Goal: Information Seeking & Learning: Learn about a topic

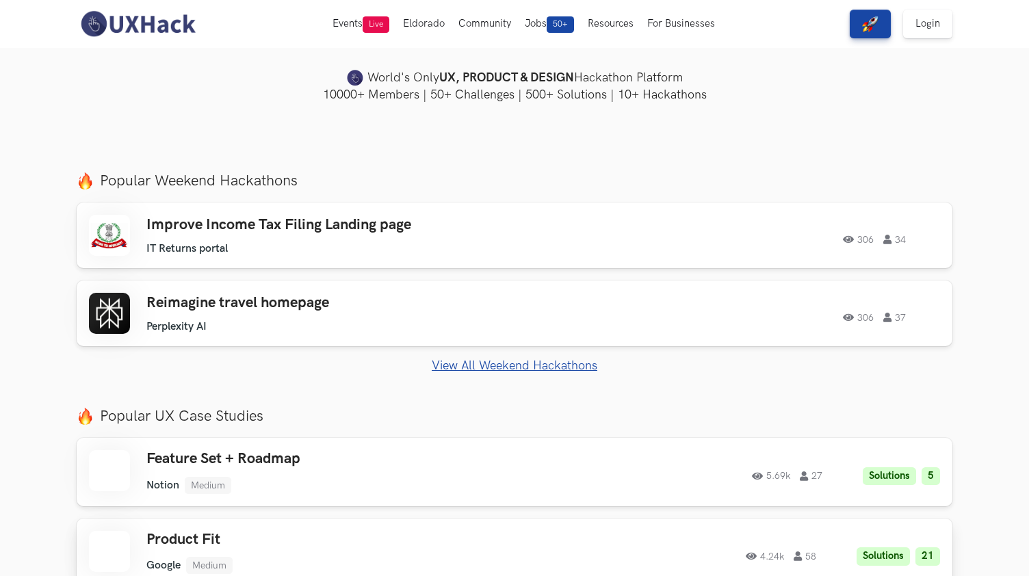
scroll to position [363, 0]
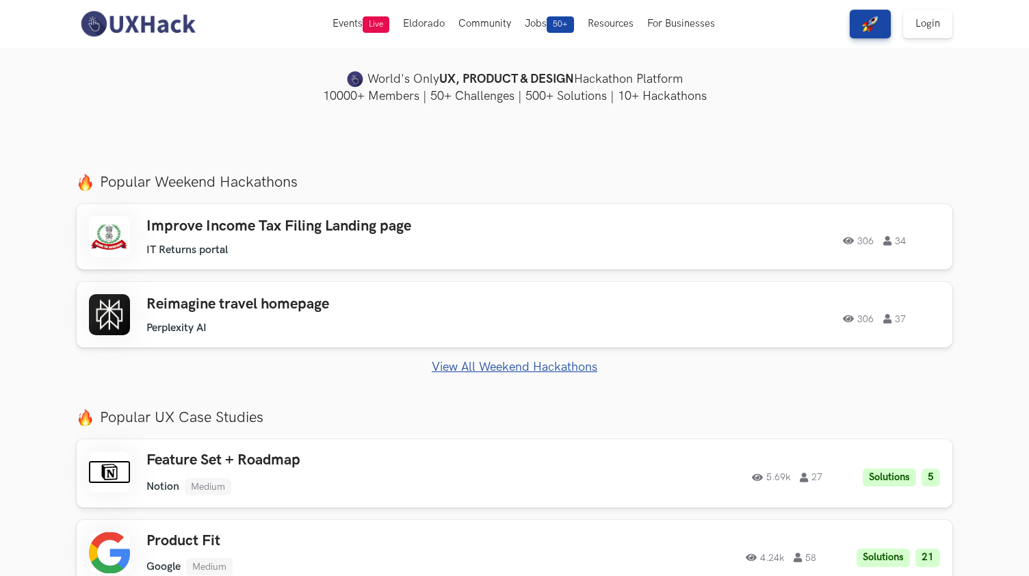
click at [576, 367] on link "View All Weekend Hackathons" at bounding box center [515, 367] width 876 height 14
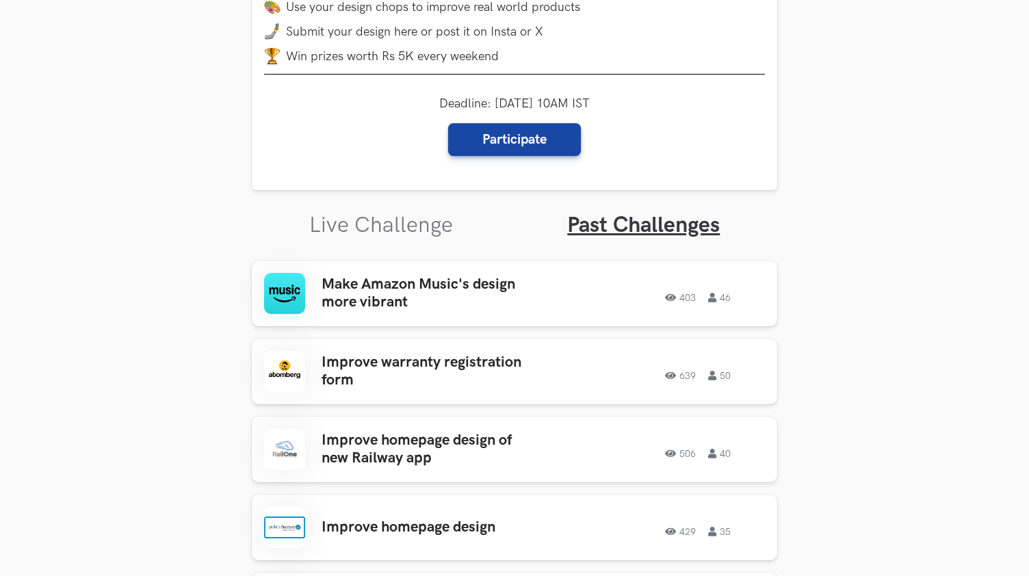
scroll to position [291, 0]
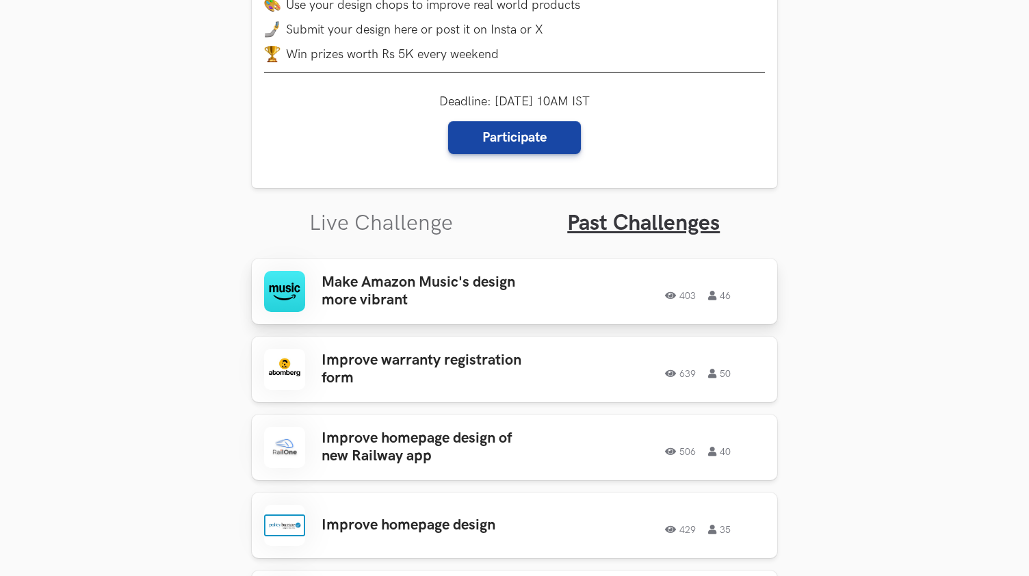
click at [552, 312] on link "Make Amazon Music's design more vibrant 403 46 403 46" at bounding box center [515, 292] width 526 height 66
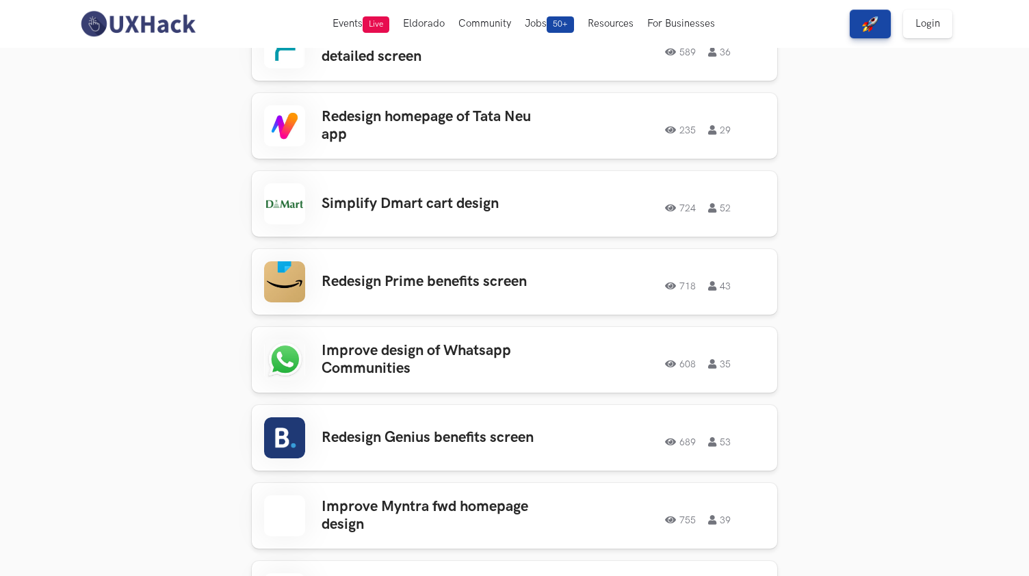
scroll to position [1061, 0]
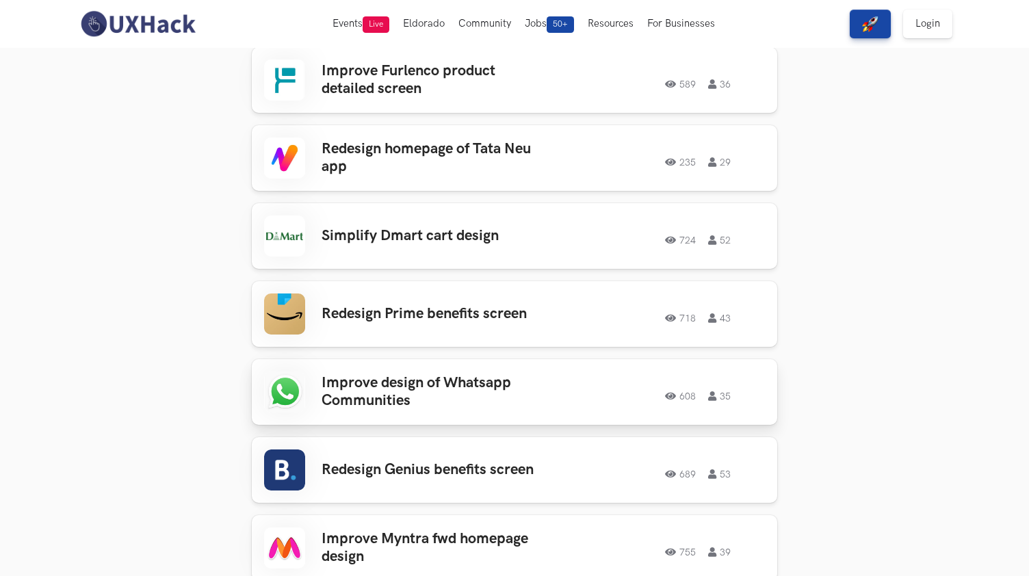
click at [456, 380] on h3 "Improve design of Whatsapp Communities" at bounding box center [429, 392] width 214 height 36
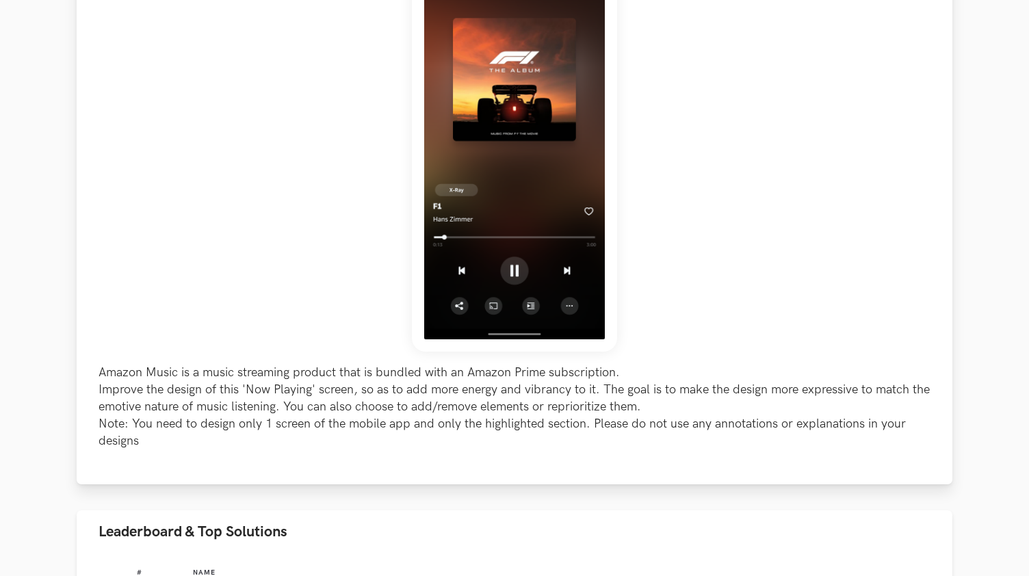
scroll to position [587, 0]
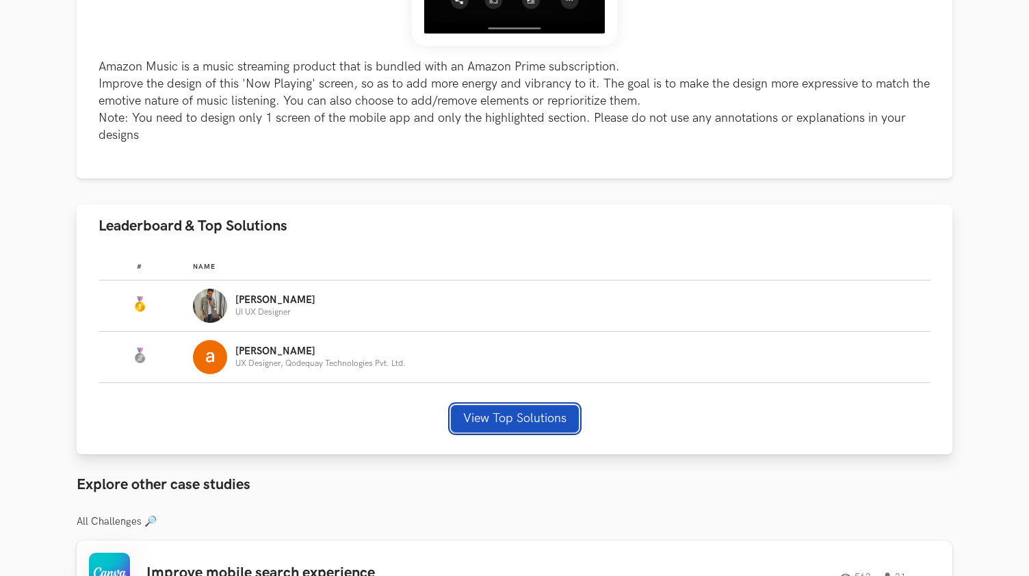
click at [533, 414] on button "View Top Solutions" at bounding box center [515, 418] width 128 height 27
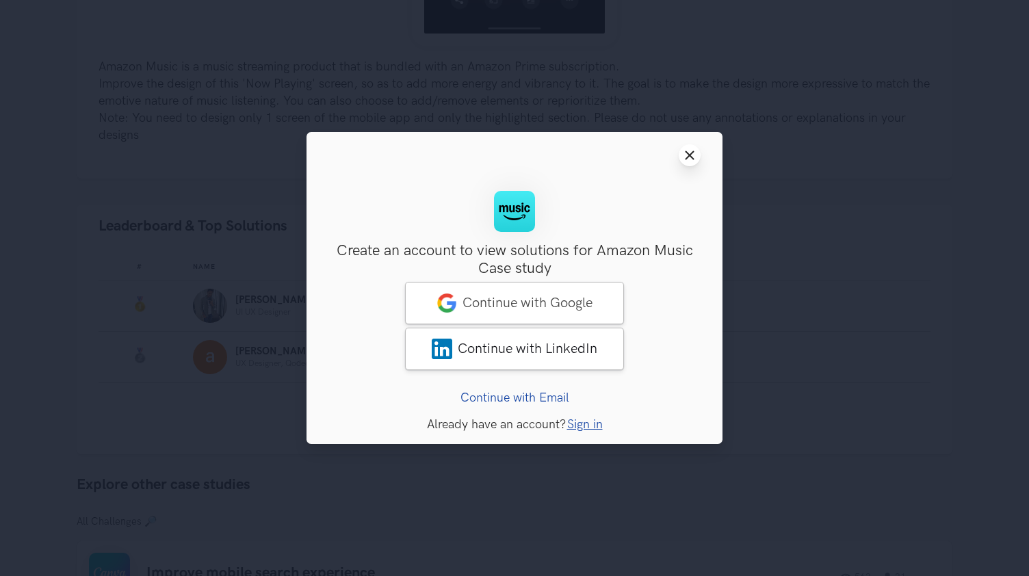
click at [692, 155] on icon "Close modal window" at bounding box center [689, 155] width 11 height 11
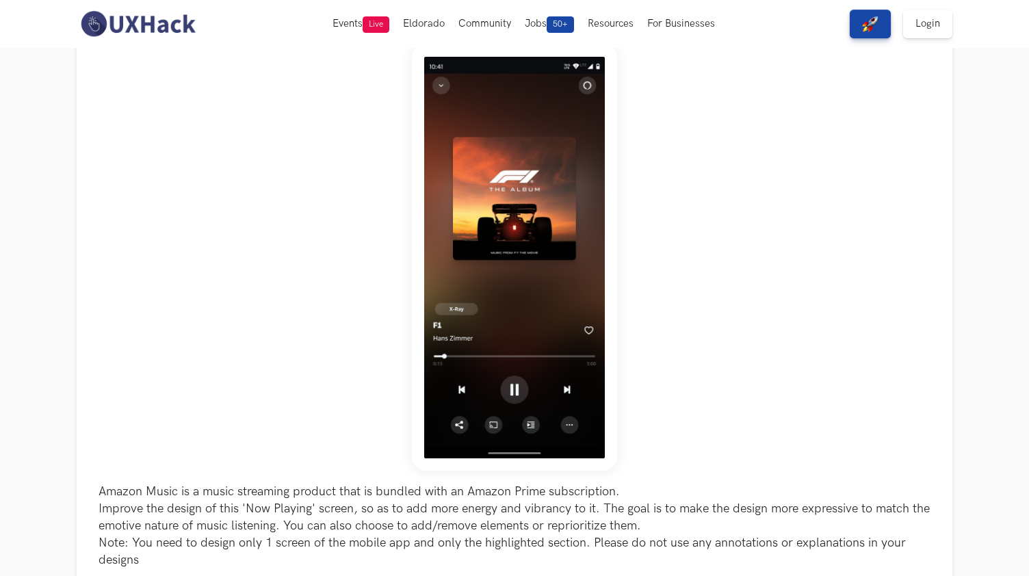
scroll to position [0, 0]
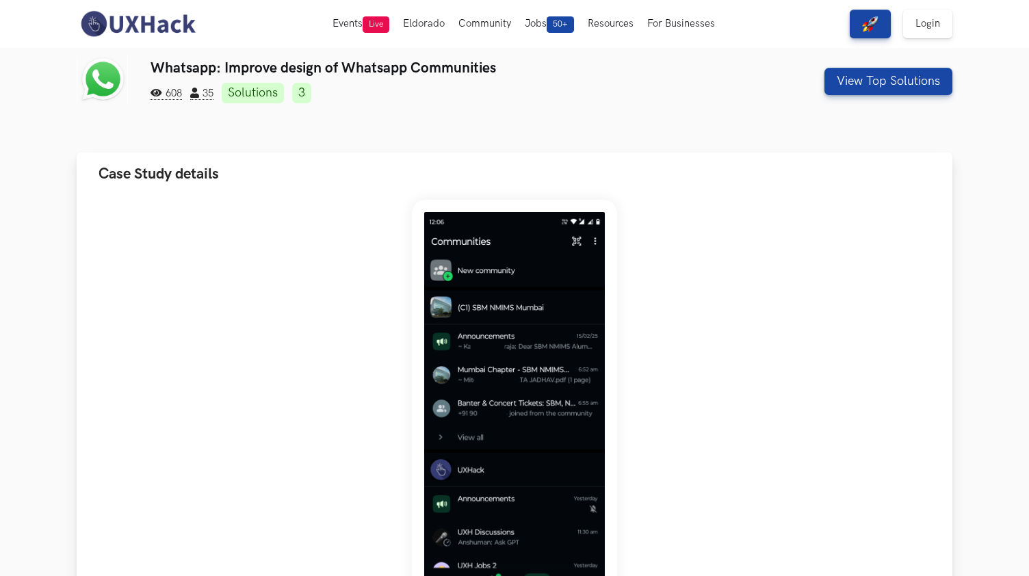
scroll to position [5, 0]
click at [258, 87] on link "Solutions" at bounding box center [253, 93] width 62 height 21
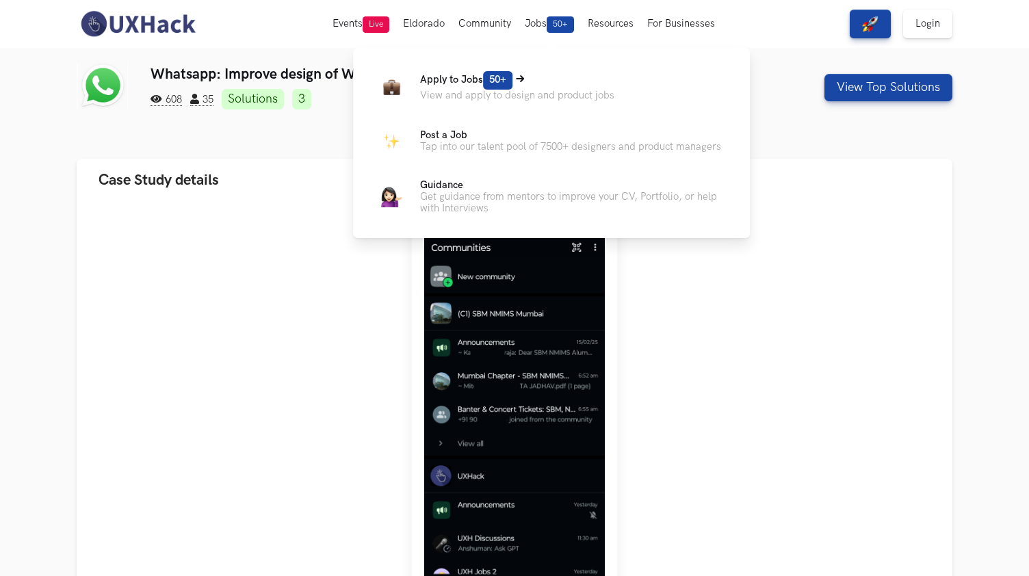
click at [543, 90] on p "View and apply to design and product jobs" at bounding box center [517, 96] width 194 height 12
